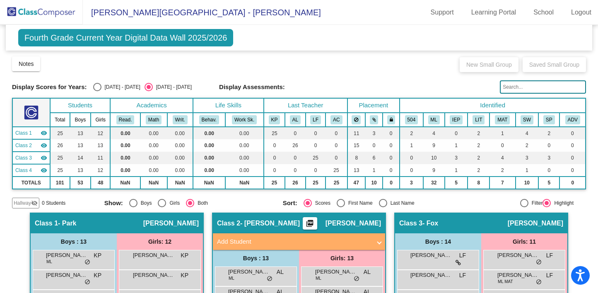
click at [382, 201] on div "Select an option" at bounding box center [383, 203] width 8 height 8
click at [382, 207] on input "Last Name" at bounding box center [382, 207] width 0 height 0
radio input "true"
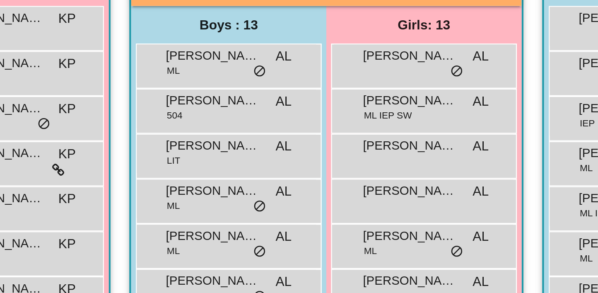
scroll to position [190, 0]
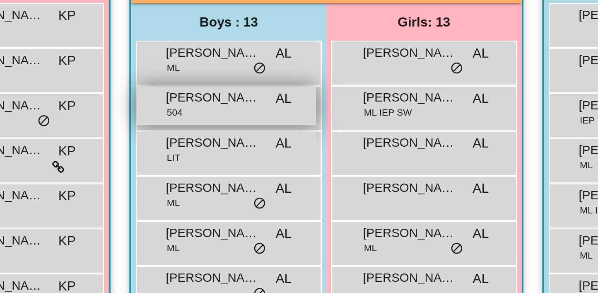
click at [244, 101] on span "[PERSON_NAME]" at bounding box center [248, 101] width 41 height 8
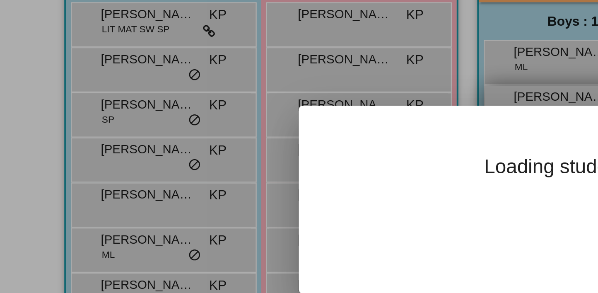
click at [90, 101] on div at bounding box center [299, 146] width 598 height 293
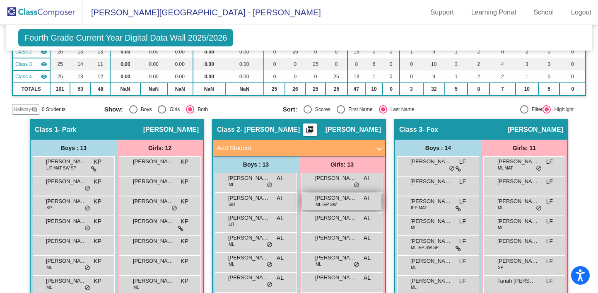
scroll to position [0, 0]
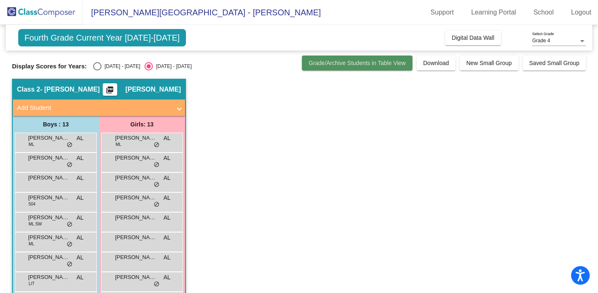
click at [347, 63] on span "Grade/Archive Students in Table View" at bounding box center [356, 63] width 97 height 7
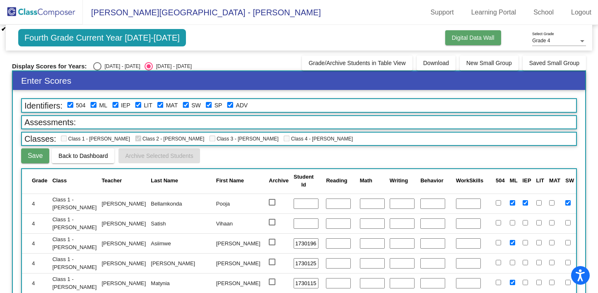
click at [475, 39] on span "Digital Data Wall" at bounding box center [473, 37] width 43 height 7
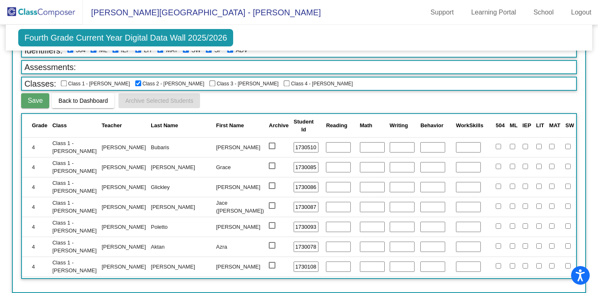
click at [148, 150] on td "Bubaris" at bounding box center [180, 147] width 65 height 20
click at [148, 147] on td "Bubaris" at bounding box center [180, 147] width 65 height 20
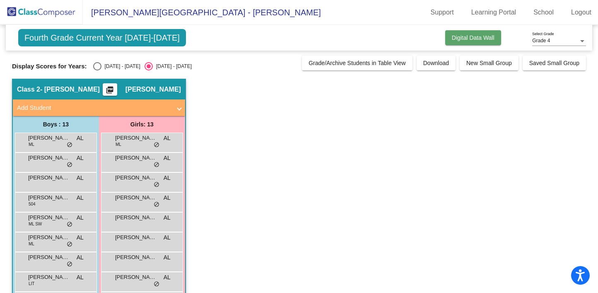
click at [470, 40] on span "Digital Data Wall" at bounding box center [473, 37] width 43 height 7
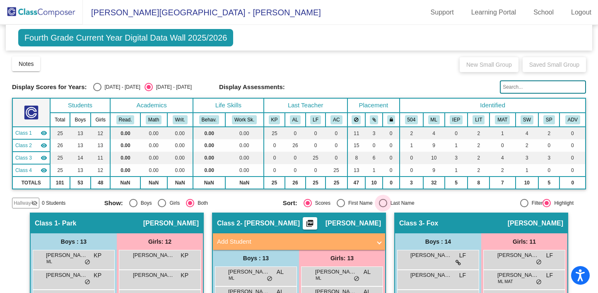
click at [382, 202] on div "Select an option" at bounding box center [383, 203] width 8 height 8
click at [382, 207] on input "Last Name" at bounding box center [382, 207] width 0 height 0
radio input "true"
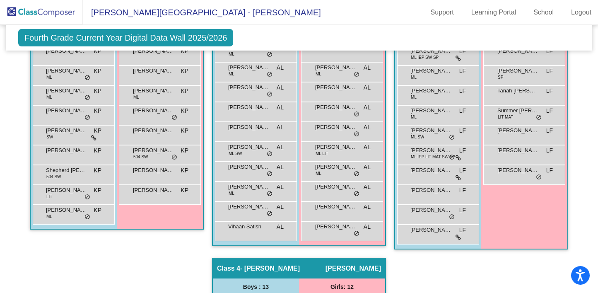
scroll to position [286, 0]
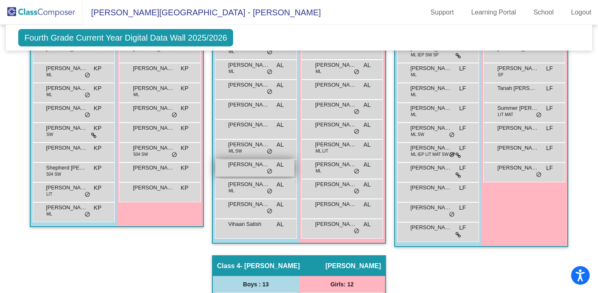
click at [248, 168] on div "[PERSON_NAME] ([PERSON_NAME]) [PERSON_NAME] AL lock do_not_disturb_alt" at bounding box center [254, 167] width 79 height 17
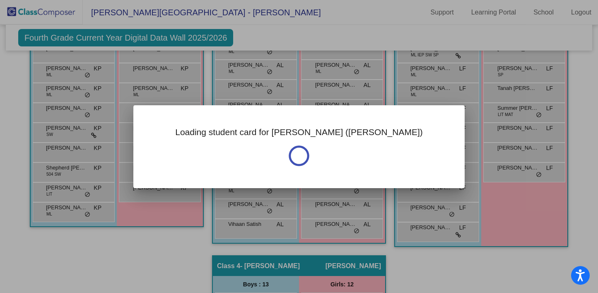
click at [248, 168] on div "Loading student card for [PERSON_NAME] ([PERSON_NAME])" at bounding box center [298, 146] width 331 height 83
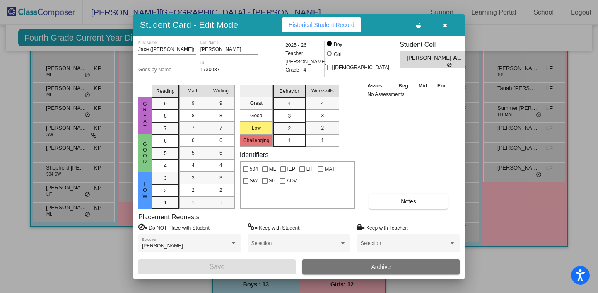
click at [445, 24] on icon "button" at bounding box center [444, 25] width 5 height 6
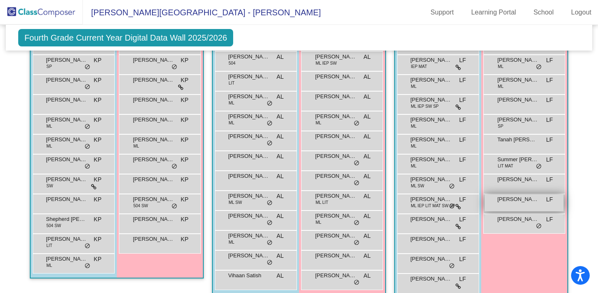
scroll to position [236, 0]
